Goal: Find specific page/section: Locate a particular part of the current website

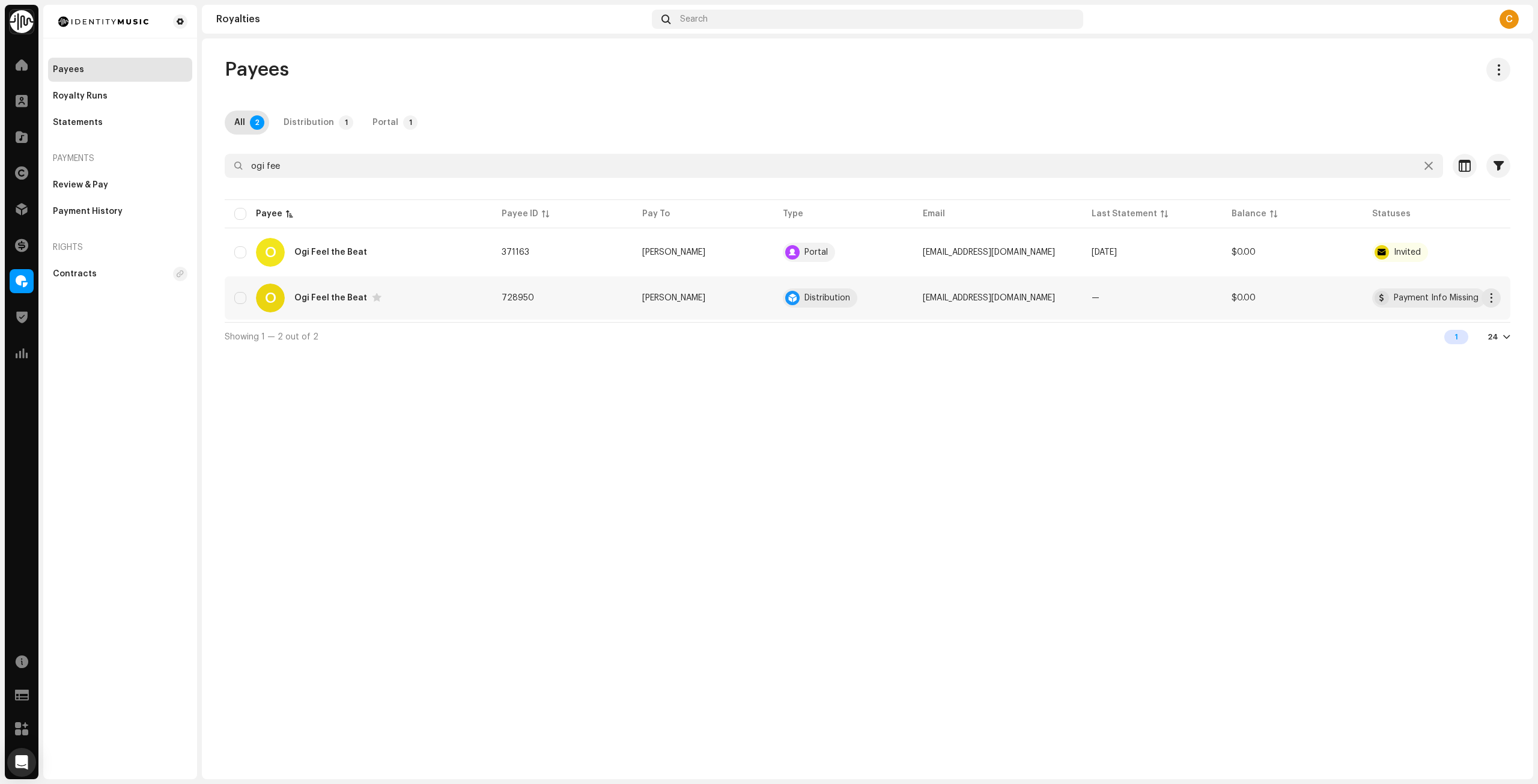
click at [417, 289] on div "O Ogi Feel the Beat" at bounding box center [358, 298] width 248 height 29
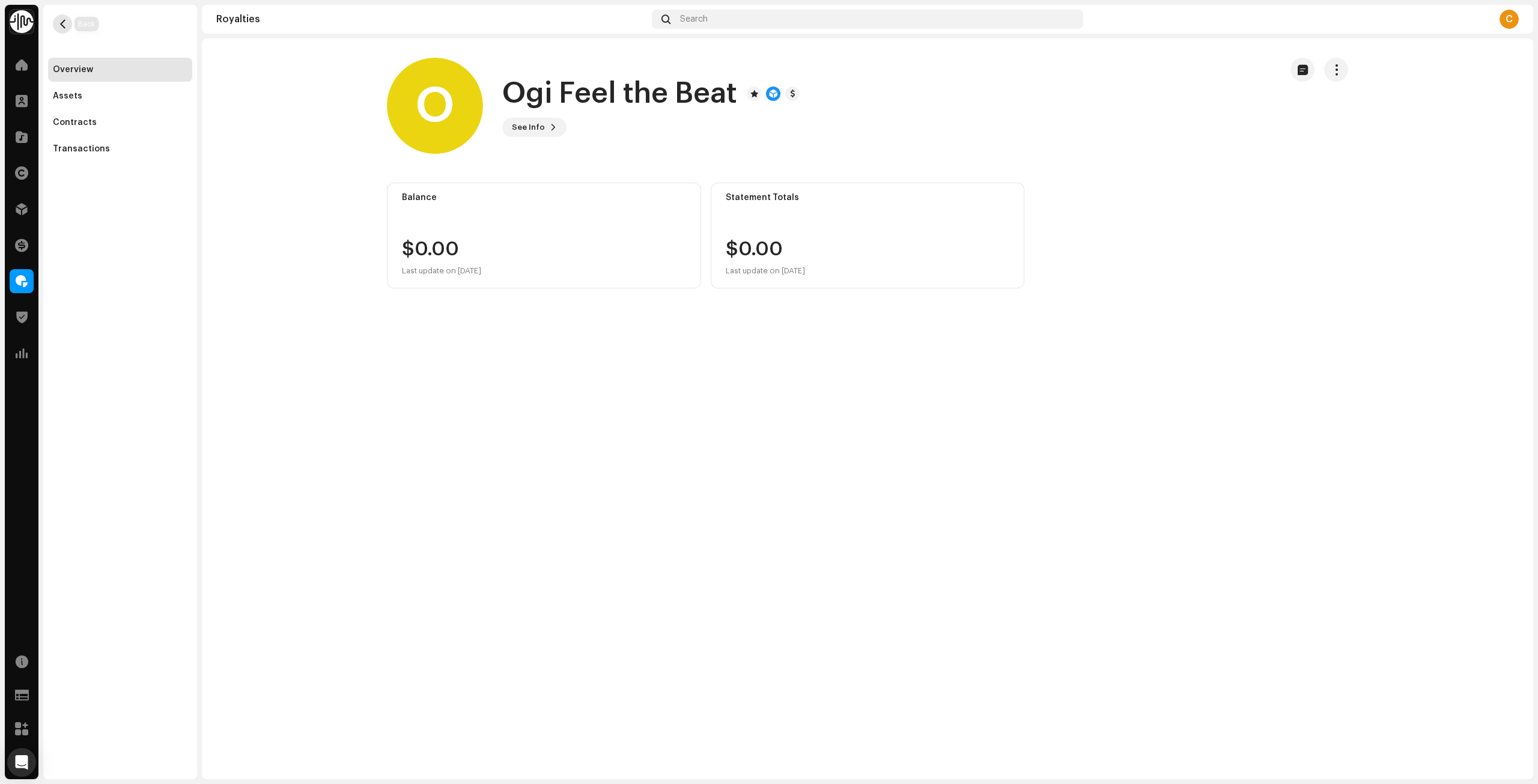
click at [56, 27] on button "button" at bounding box center [62, 24] width 19 height 19
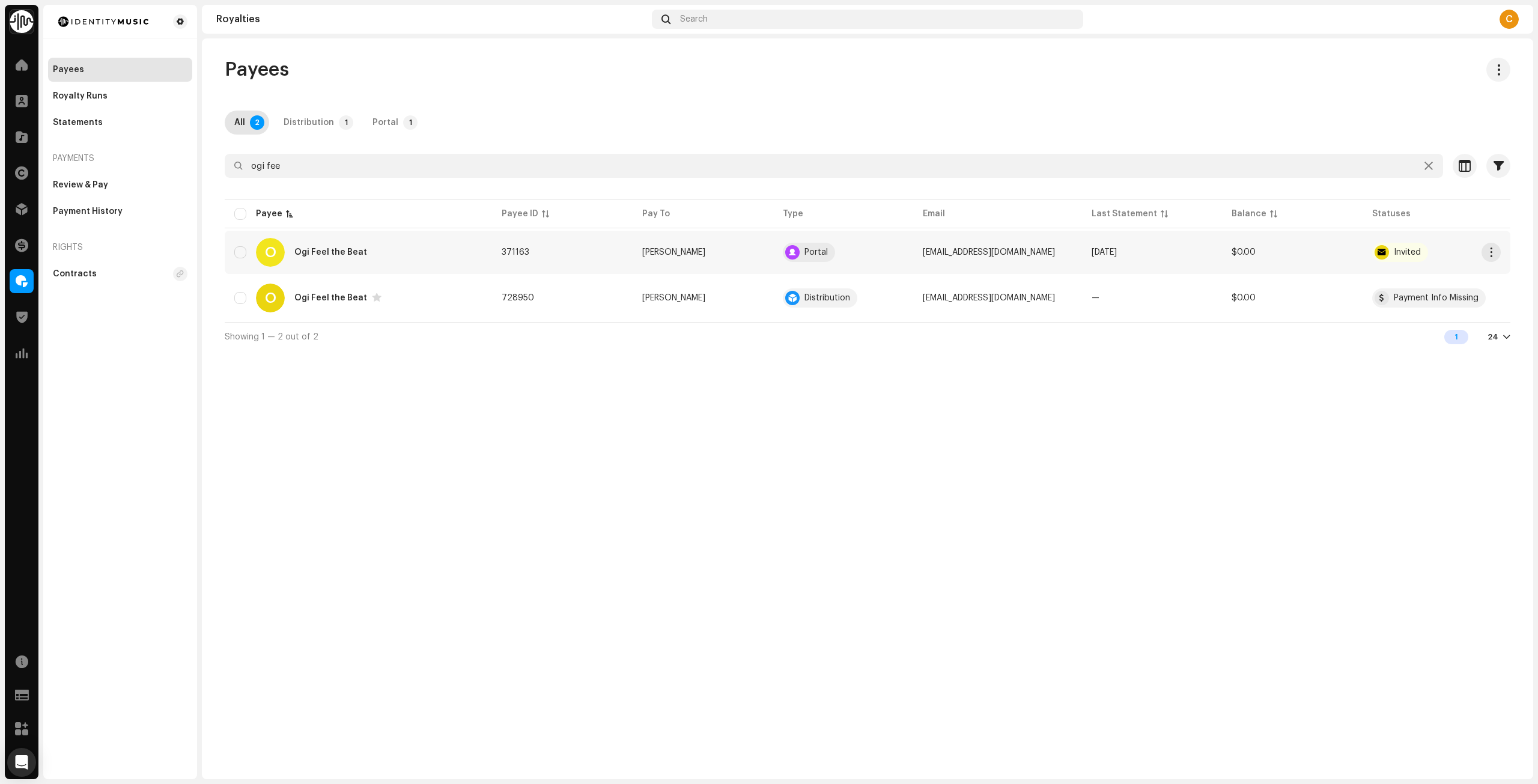
click at [411, 249] on div "O Ogi Feel the Beat" at bounding box center [358, 252] width 248 height 29
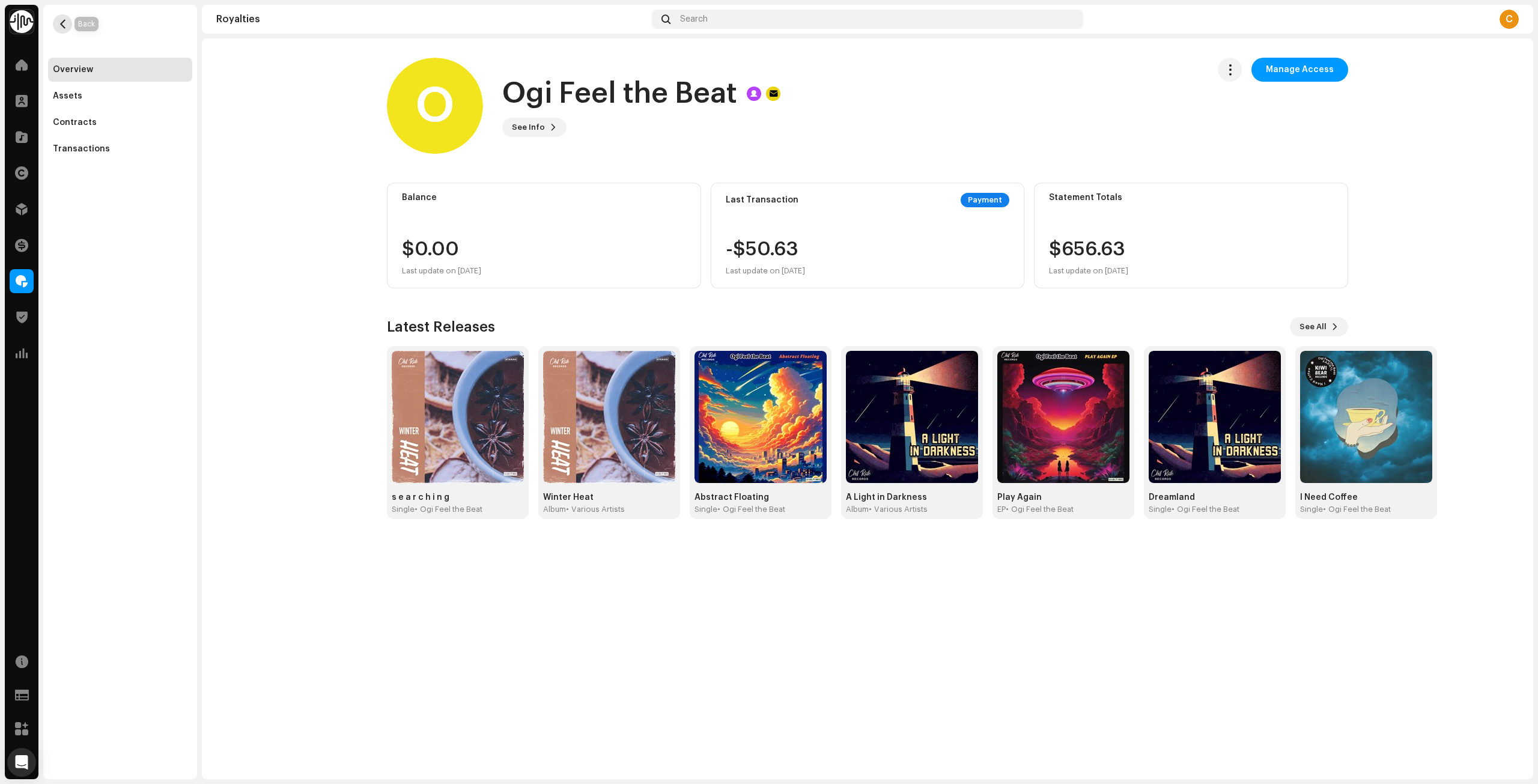
click at [64, 31] on button "button" at bounding box center [62, 24] width 19 height 19
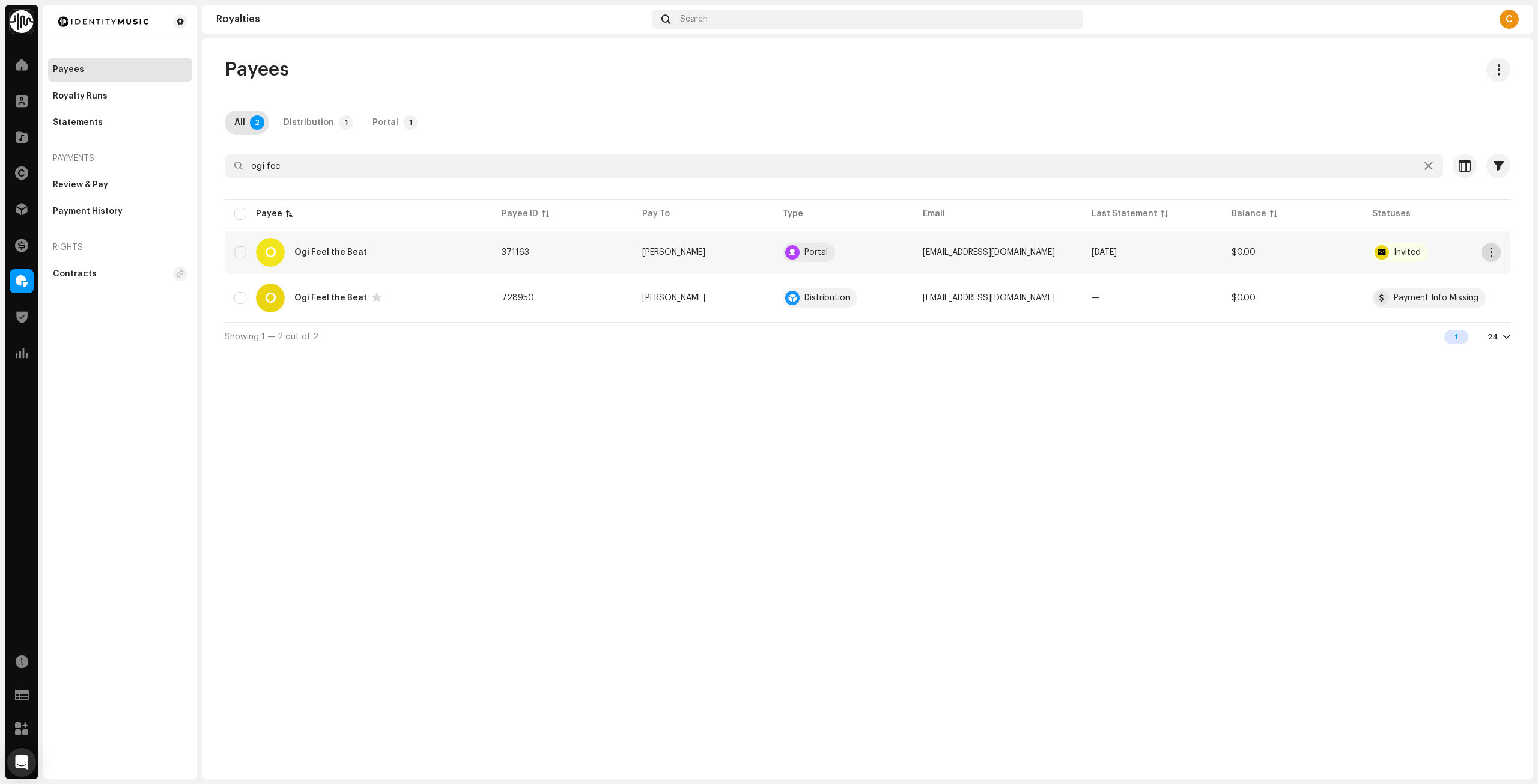
click at [1487, 252] on span "button" at bounding box center [1491, 252] width 9 height 9
click at [1425, 307] on span "Impersonate" at bounding box center [1405, 303] width 54 height 9
